Goal: Transaction & Acquisition: Purchase product/service

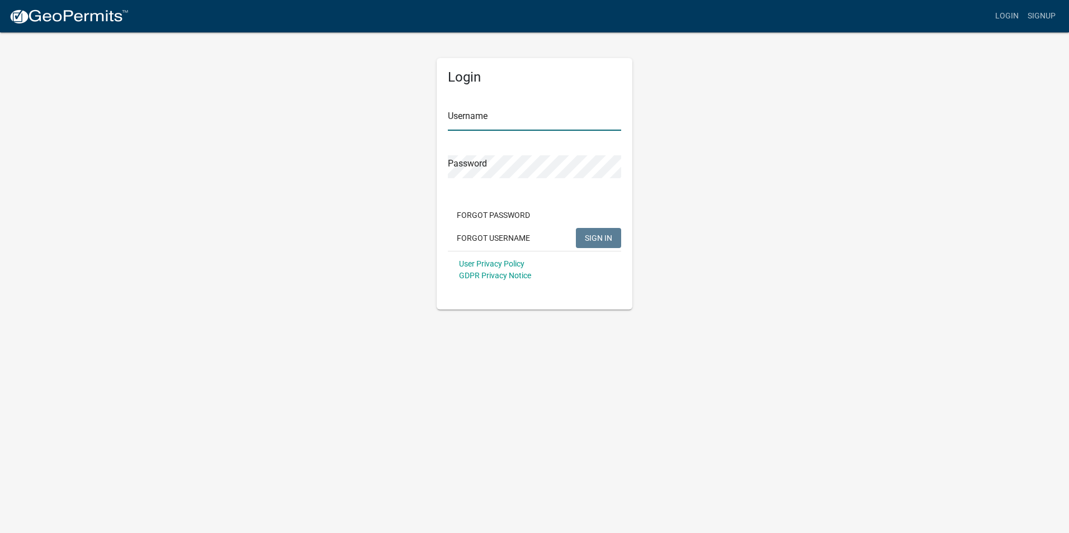
type input "cdrawlins@thewcteam.com"
click at [588, 238] on span "SIGN IN" at bounding box center [598, 237] width 27 height 9
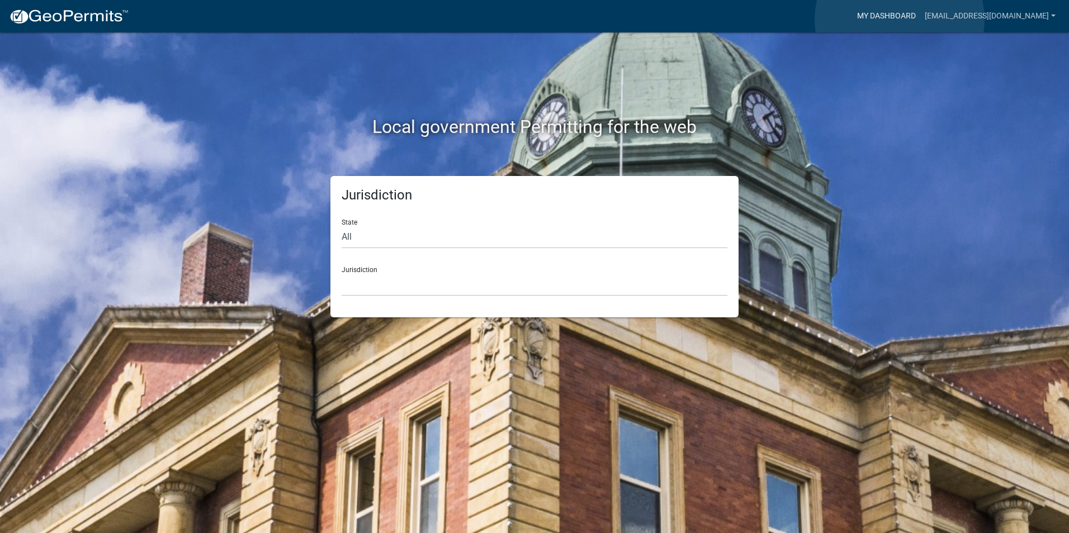
click at [899, 20] on link "My Dashboard" at bounding box center [886, 16] width 68 height 21
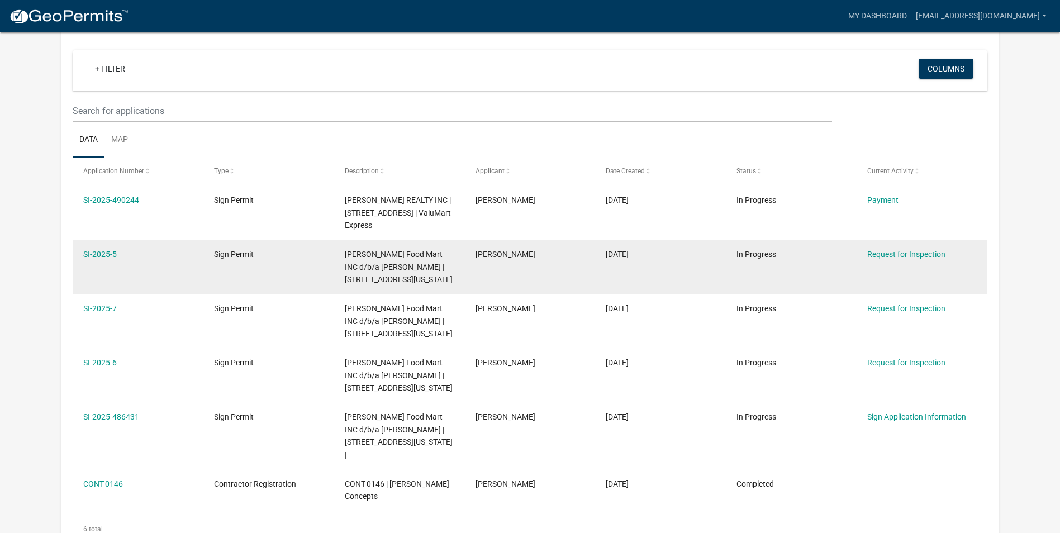
scroll to position [112, 0]
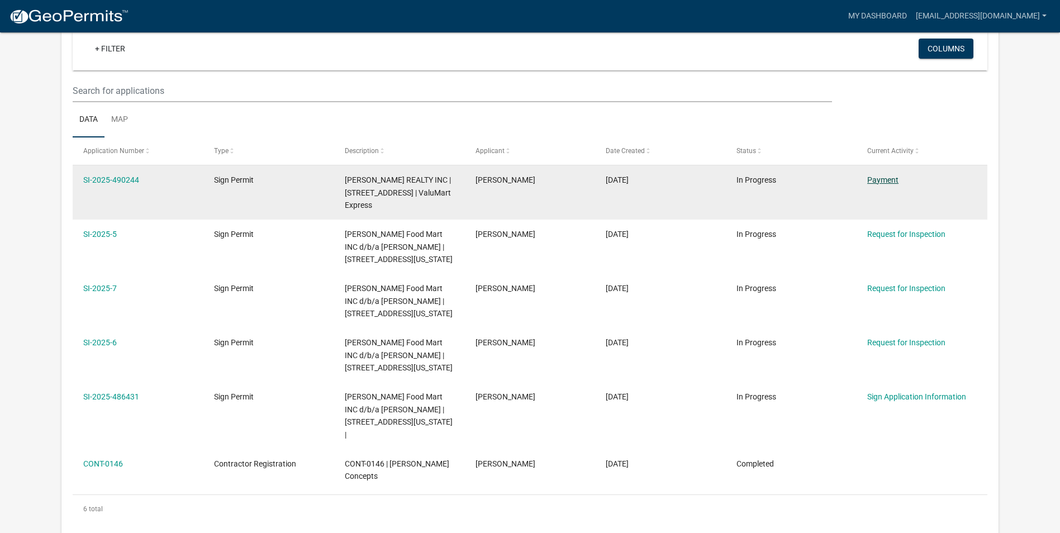
click at [884, 178] on link "Payment" at bounding box center [882, 180] width 31 height 9
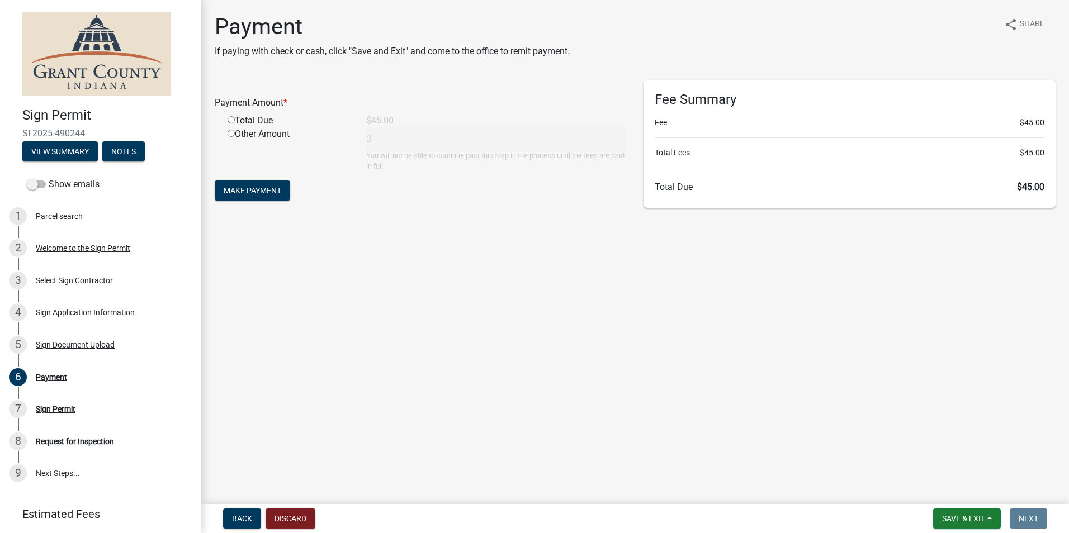
click at [230, 120] on input "radio" at bounding box center [230, 119] width 7 height 7
radio input "true"
type input "45"
click at [262, 194] on span "Make Payment" at bounding box center [253, 190] width 58 height 9
click at [232, 119] on input "radio" at bounding box center [230, 119] width 7 height 7
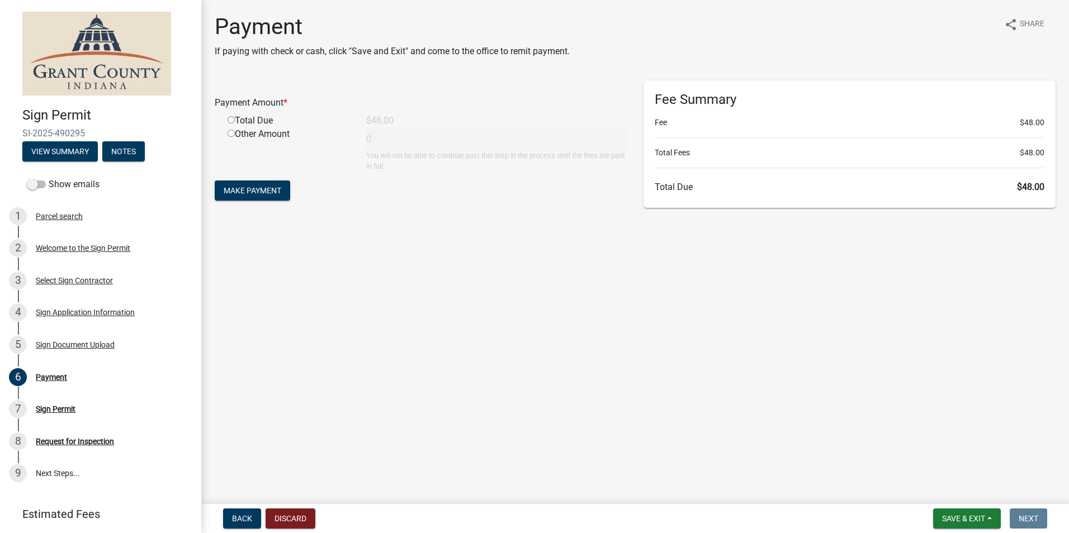
radio input "true"
type input "48"
click at [265, 191] on span "Make Payment" at bounding box center [253, 190] width 58 height 9
